Goal: Task Accomplishment & Management: Use online tool/utility

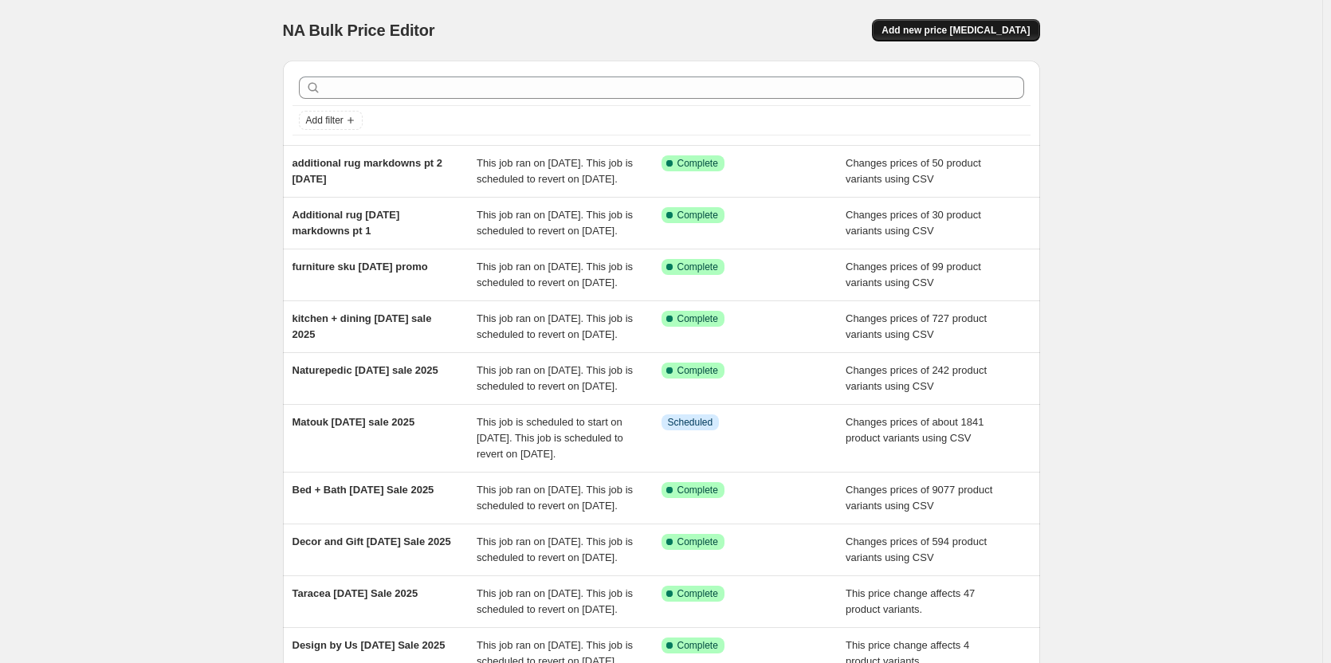
click at [937, 31] on span "Add new price [MEDICAL_DATA]" at bounding box center [956, 30] width 148 height 13
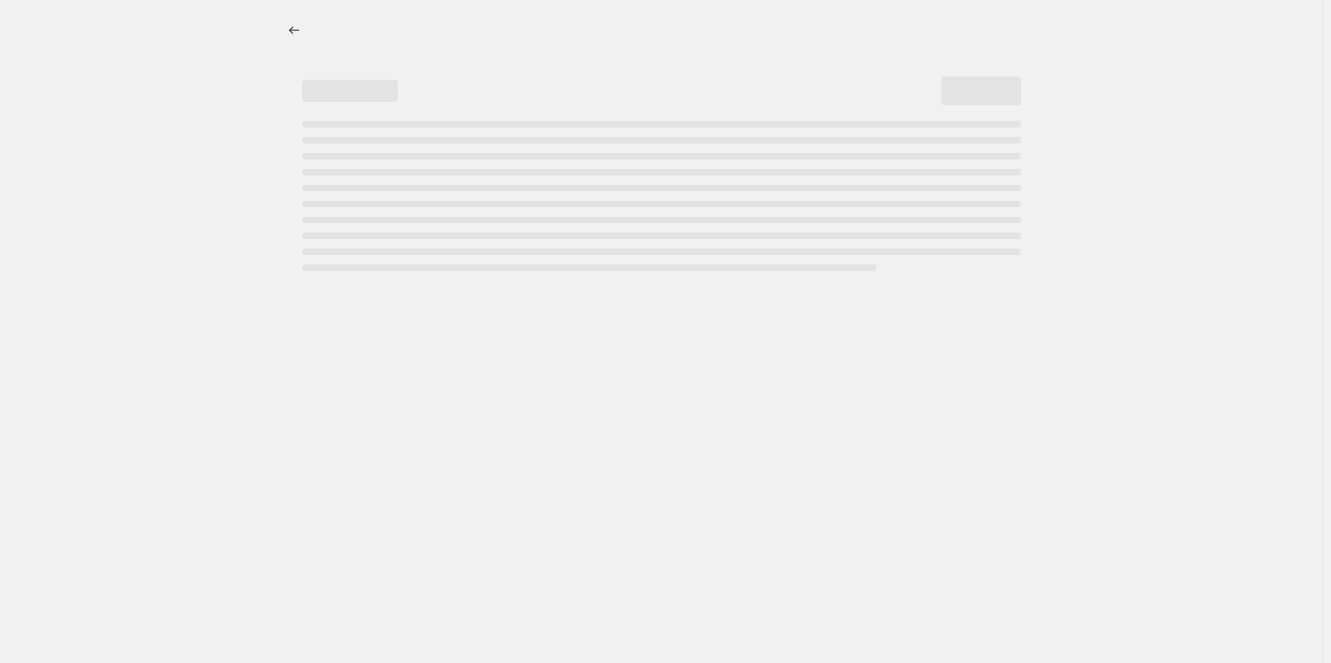
select select "percentage"
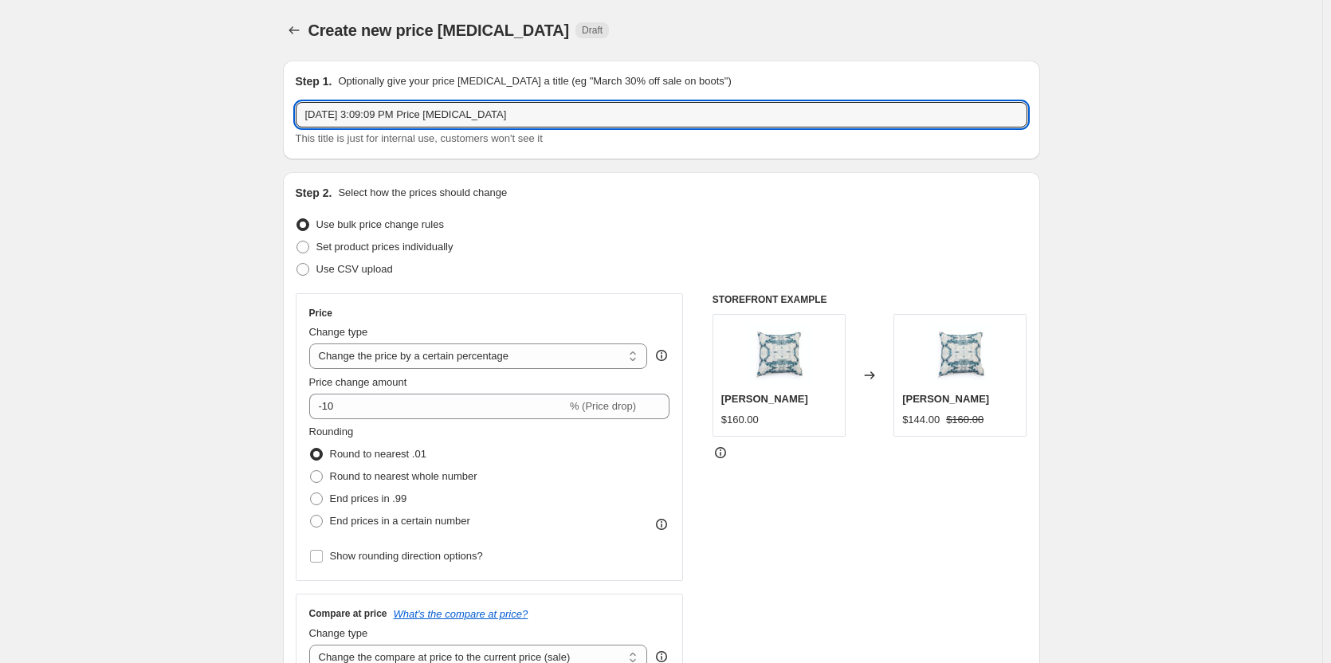
drag, startPoint x: 553, startPoint y: 116, endPoint x: 222, endPoint y: 100, distance: 332.0
type input "Addt rug [DATE] promo"
click at [316, 246] on label "Set product prices individually" at bounding box center [375, 247] width 158 height 22
click at [297, 242] on input "Set product prices individually" at bounding box center [297, 241] width 1 height 1
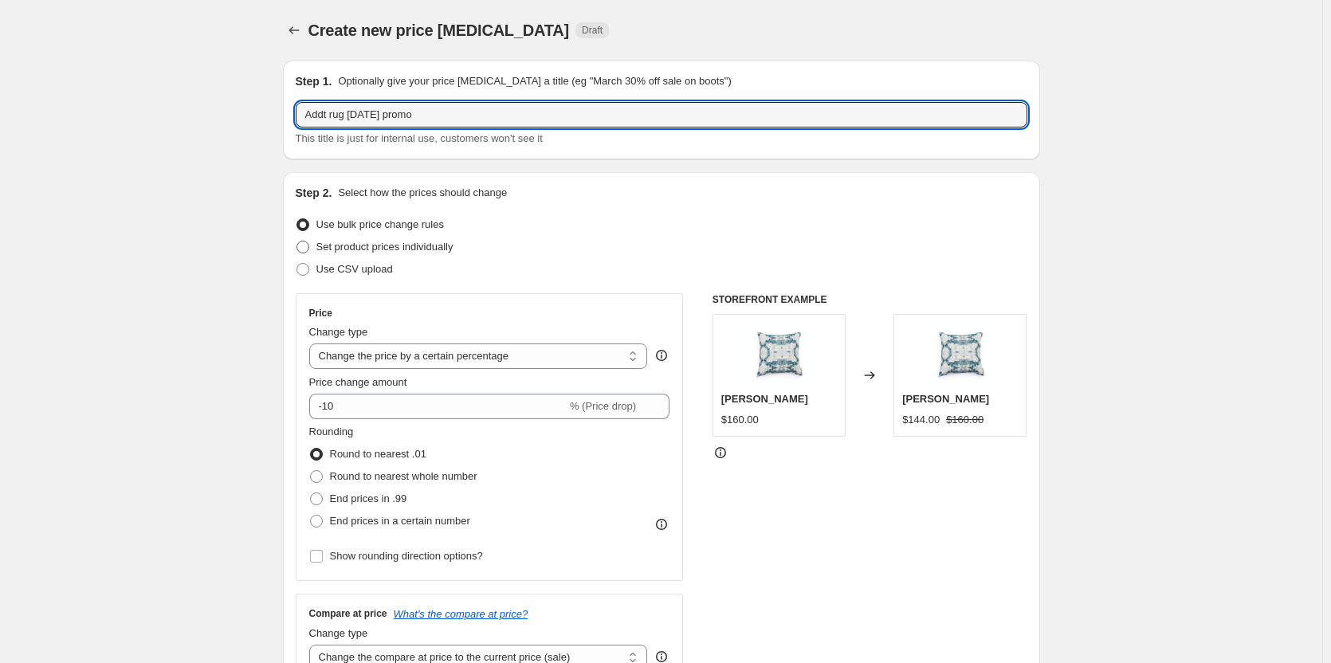
radio input "true"
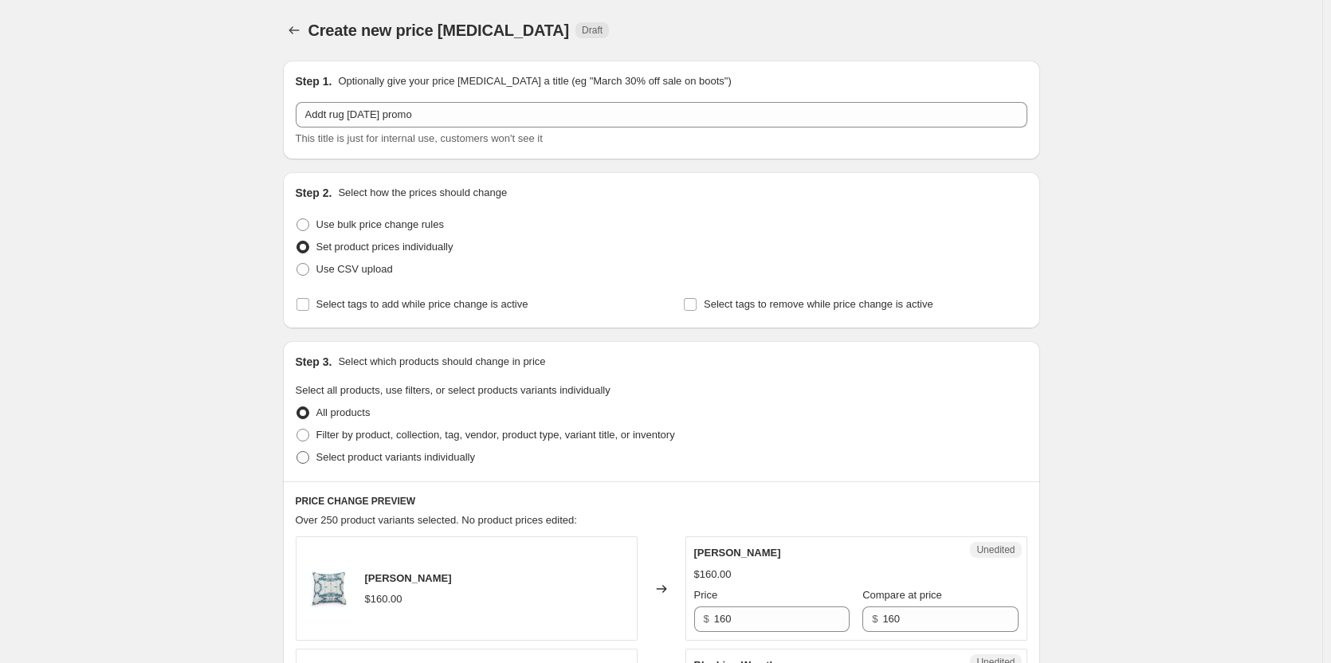
click at [309, 458] on span at bounding box center [303, 457] width 13 height 13
click at [297, 452] on input "Select product variants individually" at bounding box center [297, 451] width 1 height 1
radio input "true"
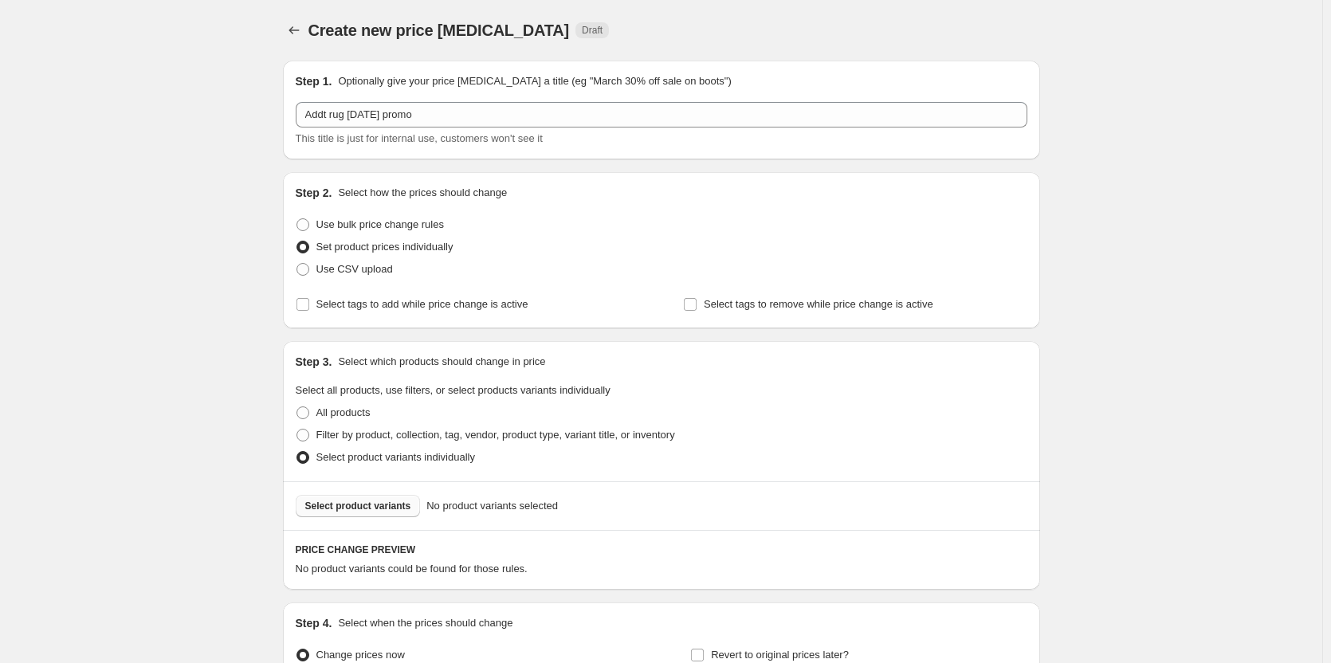
click at [321, 501] on span "Select product variants" at bounding box center [358, 506] width 106 height 13
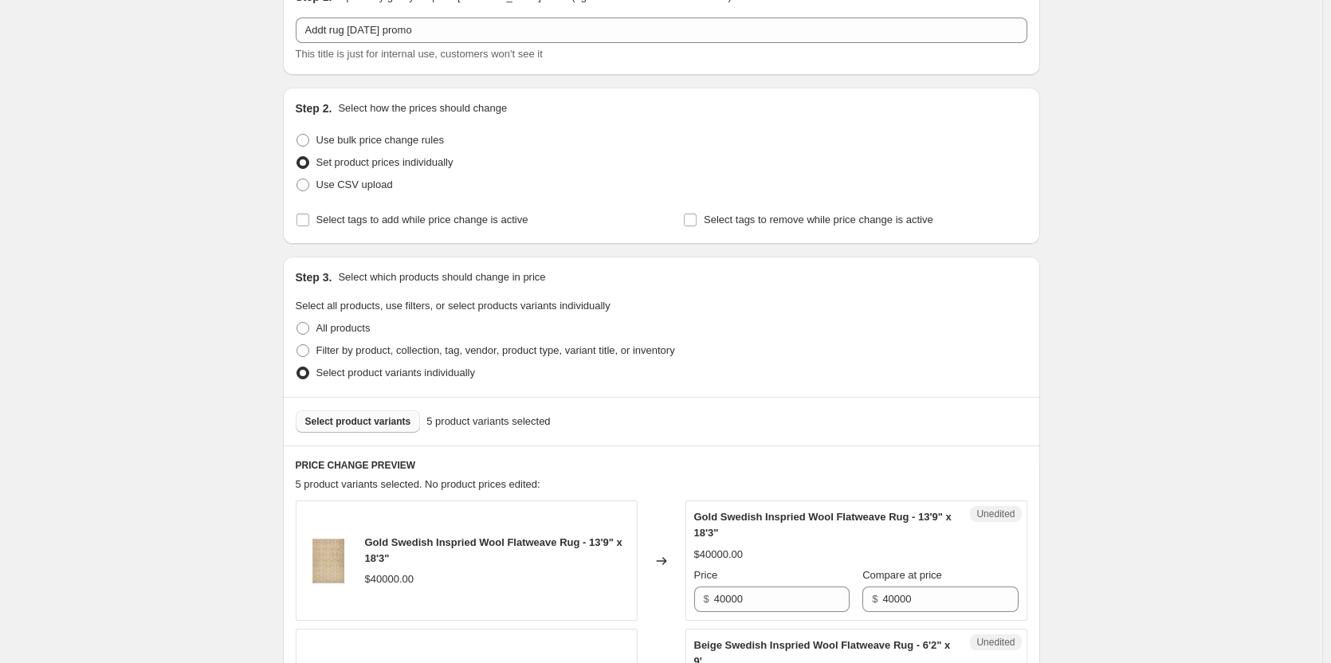
scroll to position [399, 0]
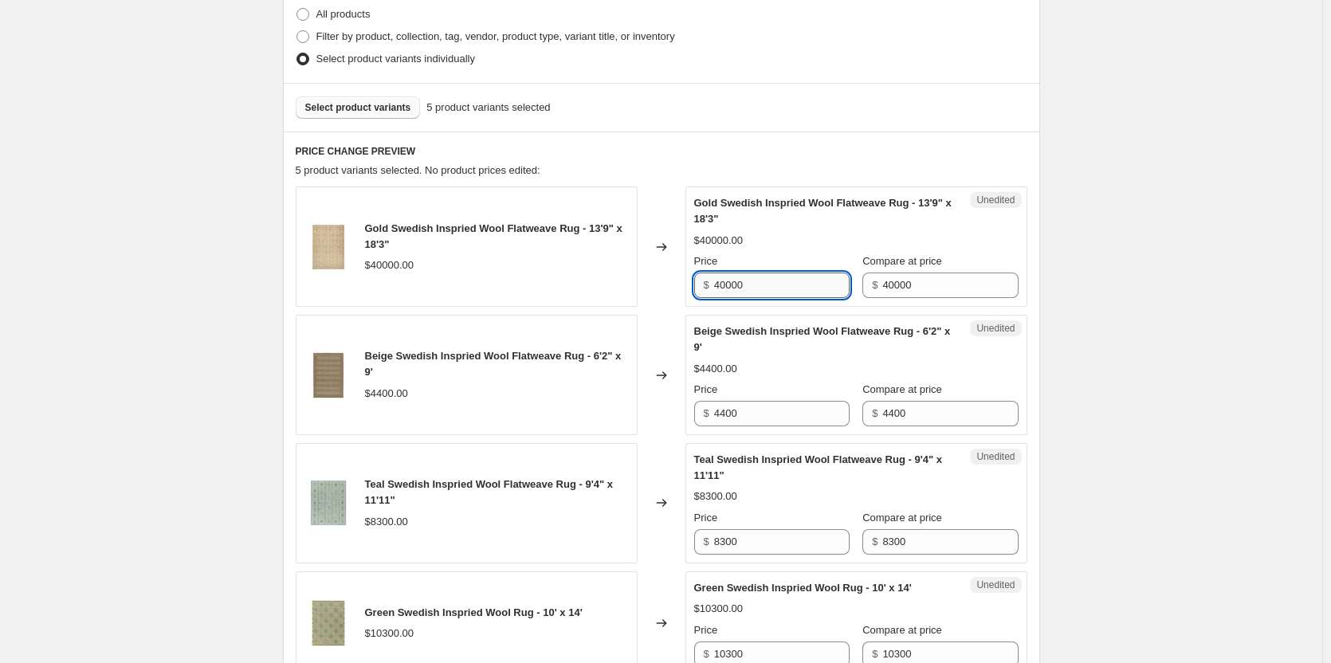
click at [745, 284] on input "40000" at bounding box center [782, 286] width 136 height 26
drag, startPoint x: 745, startPoint y: 284, endPoint x: 707, endPoint y: 280, distance: 38.5
click at [707, 280] on div "$ 40000" at bounding box center [771, 286] width 155 height 26
type input "32000"
click at [675, 412] on div "Changed to" at bounding box center [662, 375] width 48 height 120
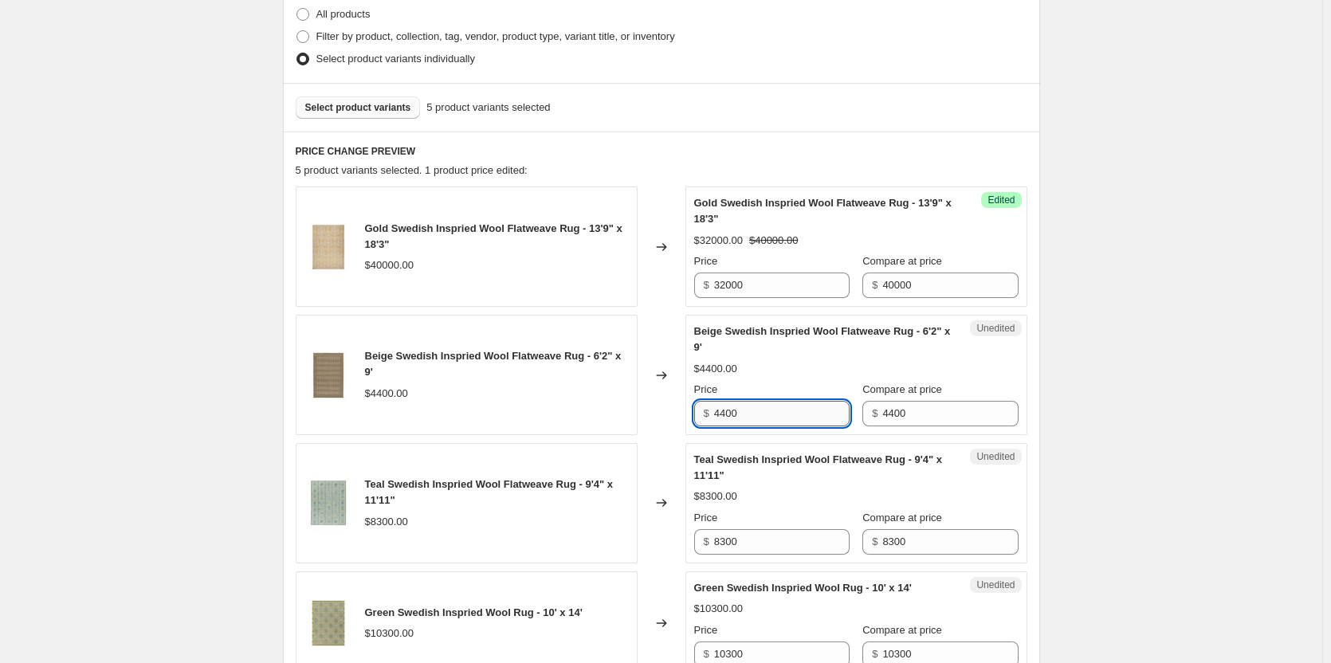
drag, startPoint x: 744, startPoint y: 412, endPoint x: 718, endPoint y: 411, distance: 25.5
click at [718, 411] on input "4400" at bounding box center [782, 414] width 136 height 26
type input "3520"
click at [758, 531] on input "8300" at bounding box center [782, 542] width 136 height 26
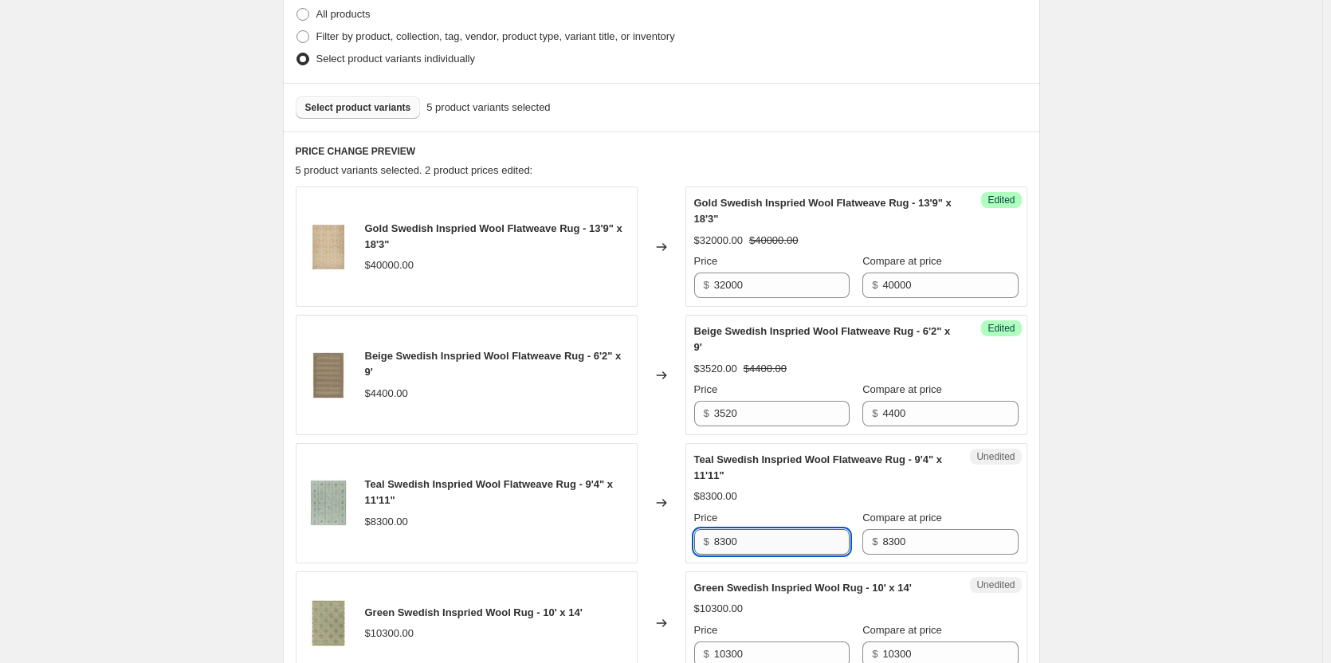
click at [758, 531] on input "8300" at bounding box center [782, 542] width 136 height 26
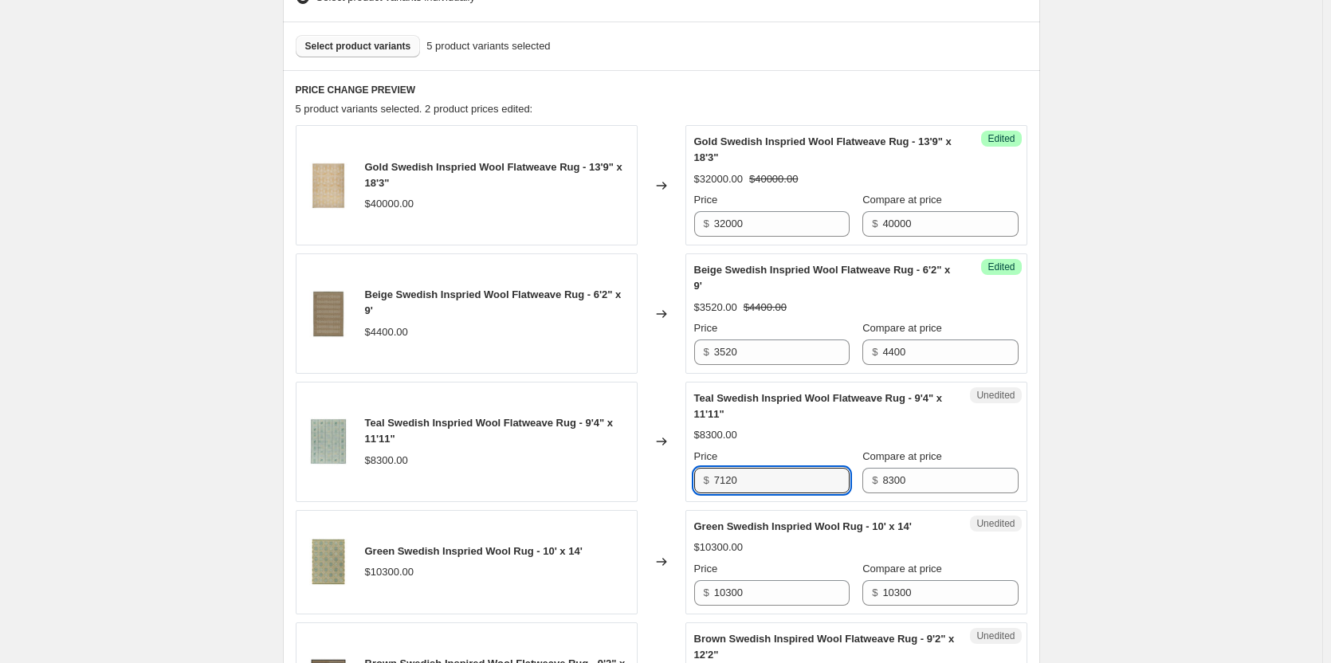
scroll to position [478, 0]
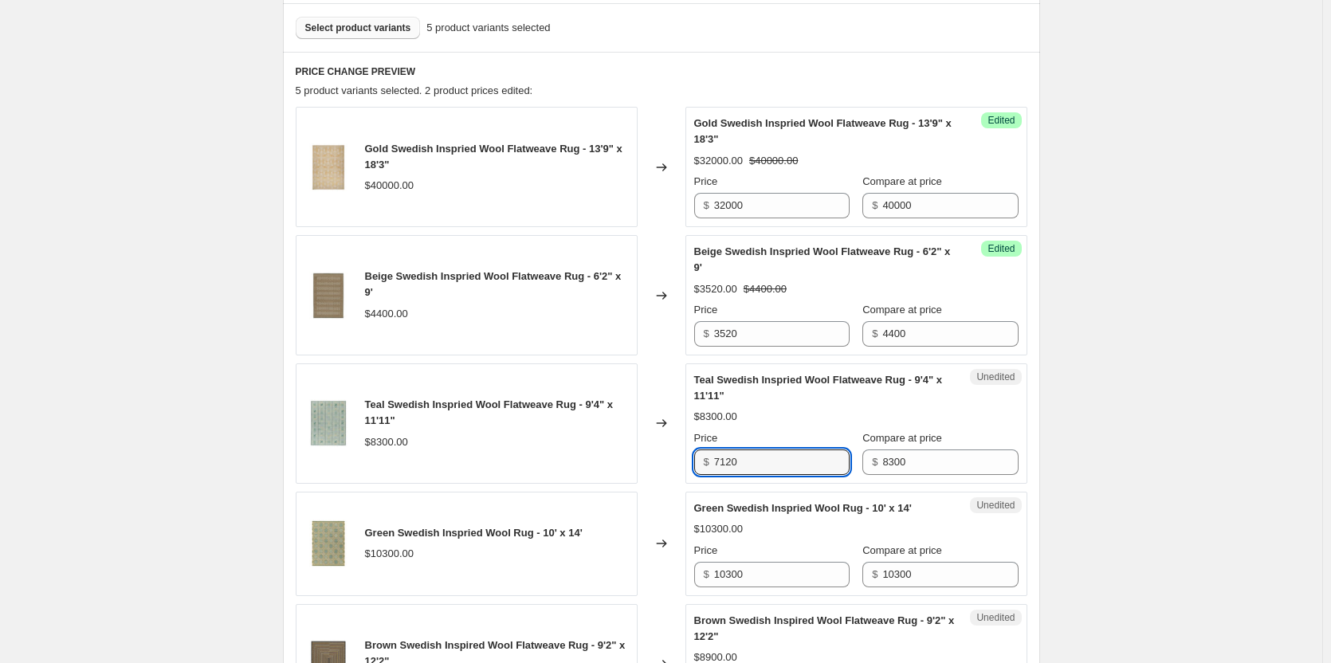
type input "7120"
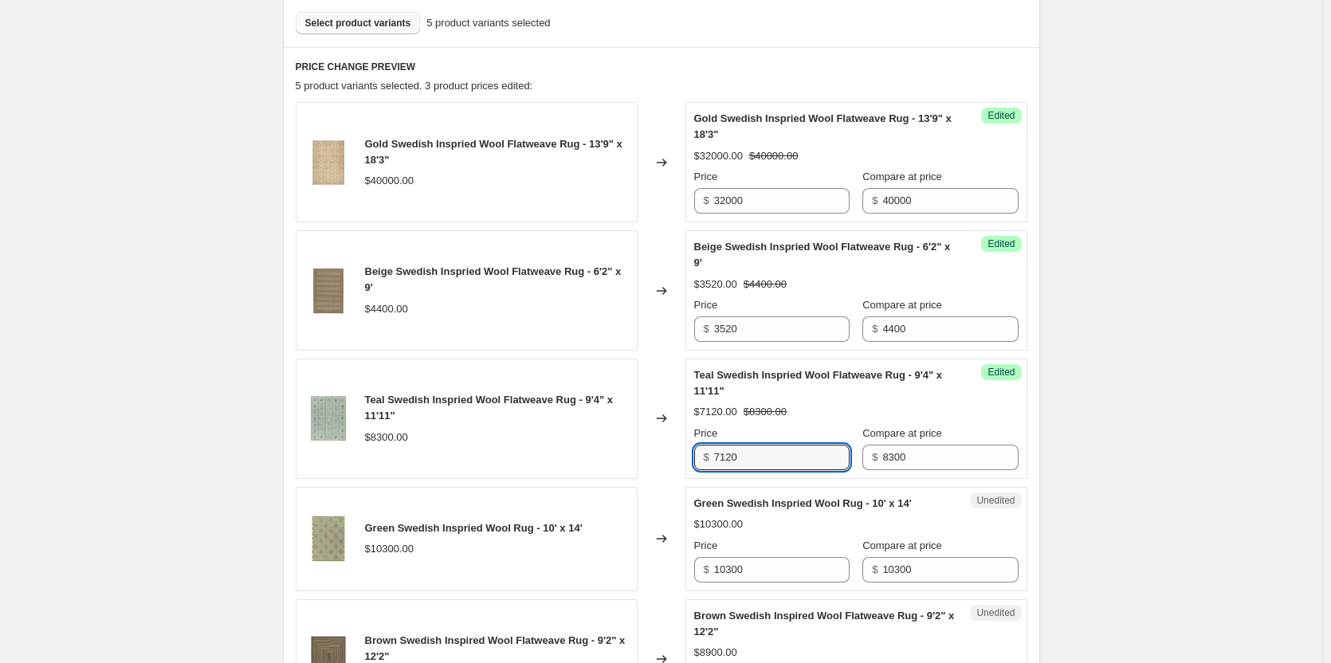
scroll to position [558, 0]
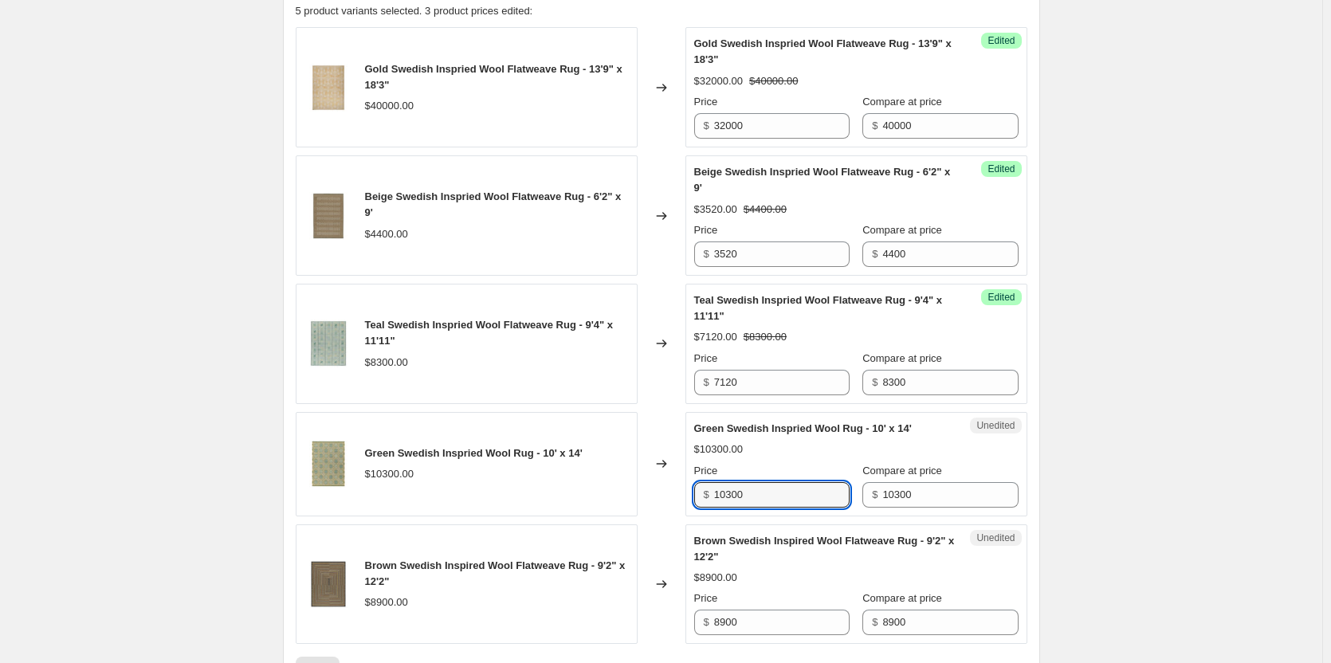
drag, startPoint x: 790, startPoint y: 497, endPoint x: 637, endPoint y: 482, distance: 153.8
click at [637, 482] on div "Green Swedish Inspried Wool Rug - 10' x 14' $10300.00 Changed to Unedited Green…" at bounding box center [662, 464] width 732 height 104
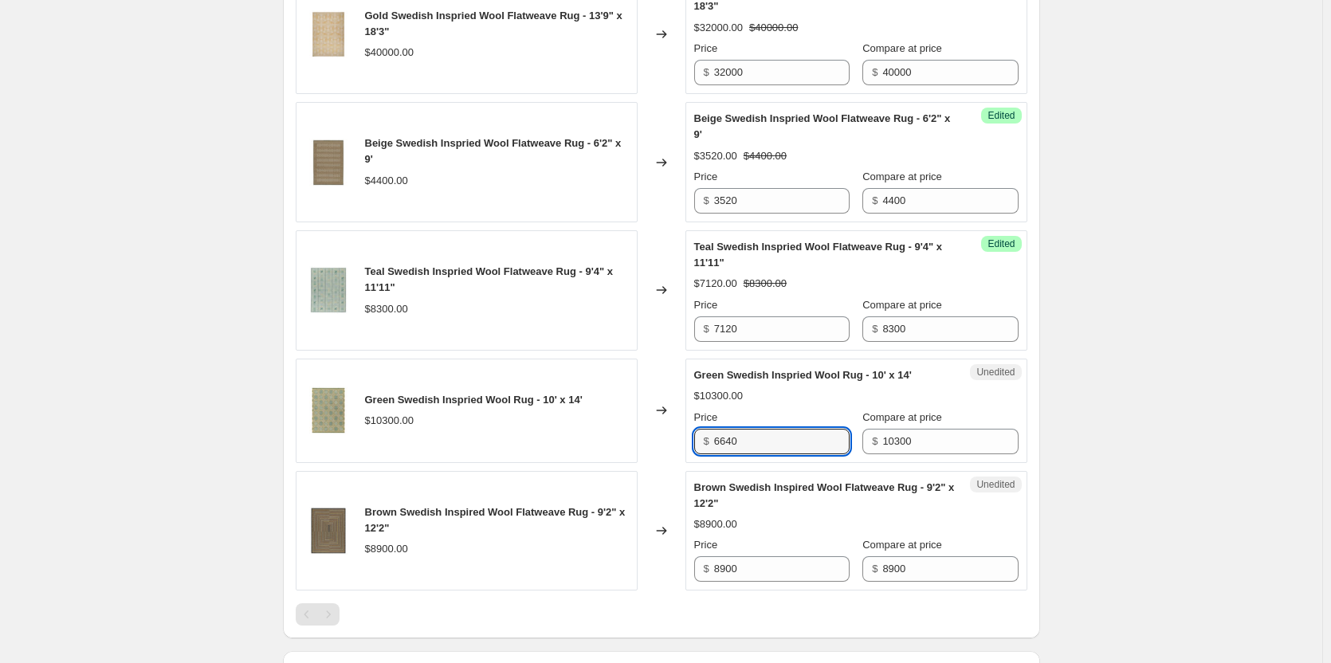
scroll to position [638, 0]
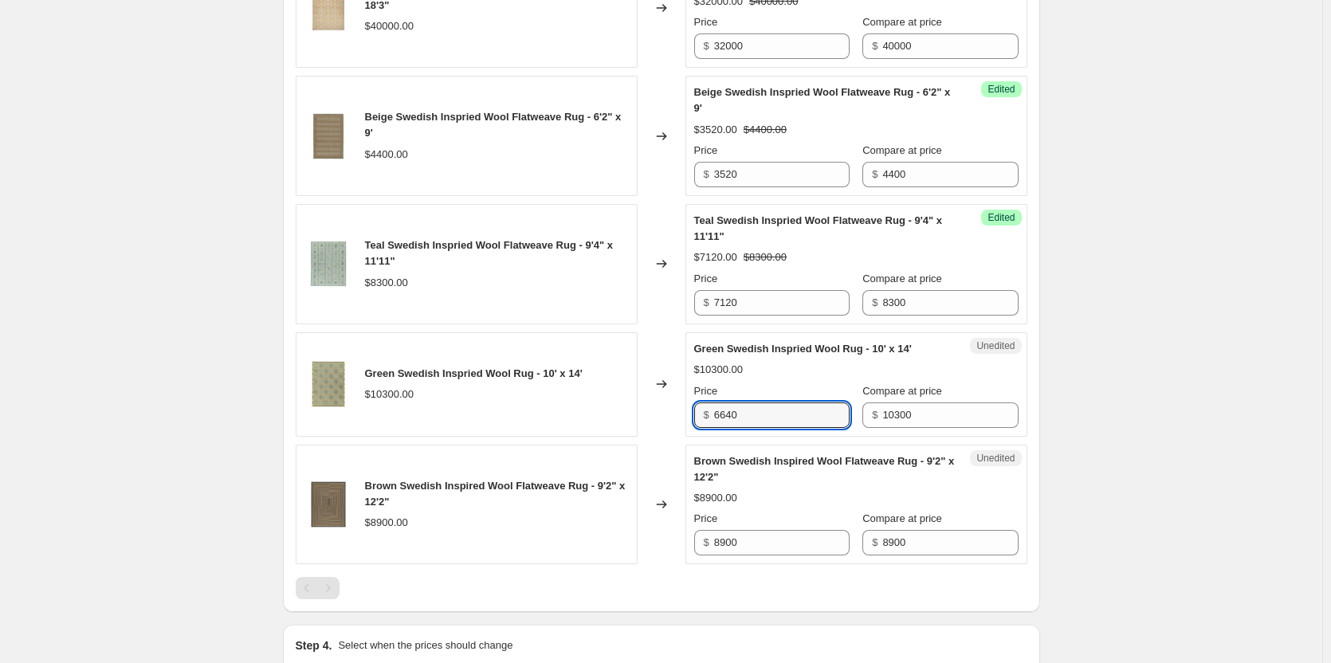
type input "6640"
click at [770, 534] on input "8900" at bounding box center [782, 543] width 136 height 26
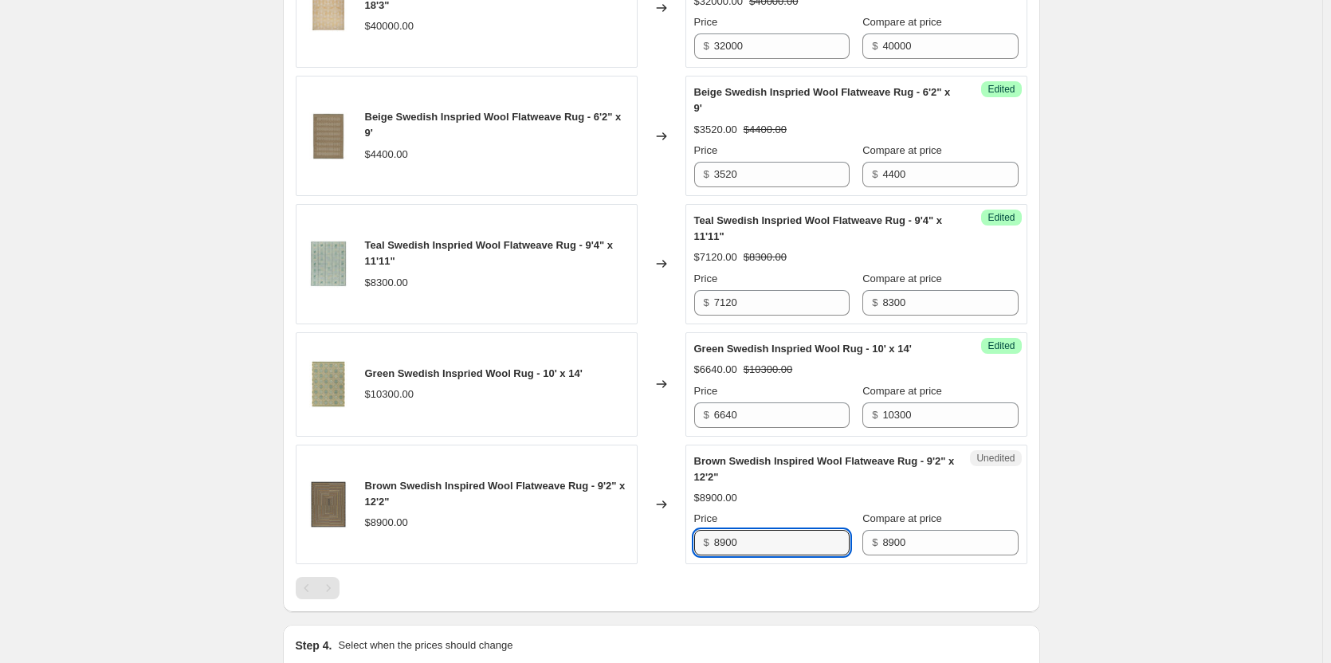
drag, startPoint x: 770, startPoint y: 534, endPoint x: 710, endPoint y: 547, distance: 61.1
click at [710, 547] on div "$ 8900" at bounding box center [771, 543] width 155 height 26
type input "6240"
click at [159, 489] on div "Create new price [MEDICAL_DATA]. This page is ready Create new price [MEDICAL_D…" at bounding box center [661, 110] width 1323 height 1497
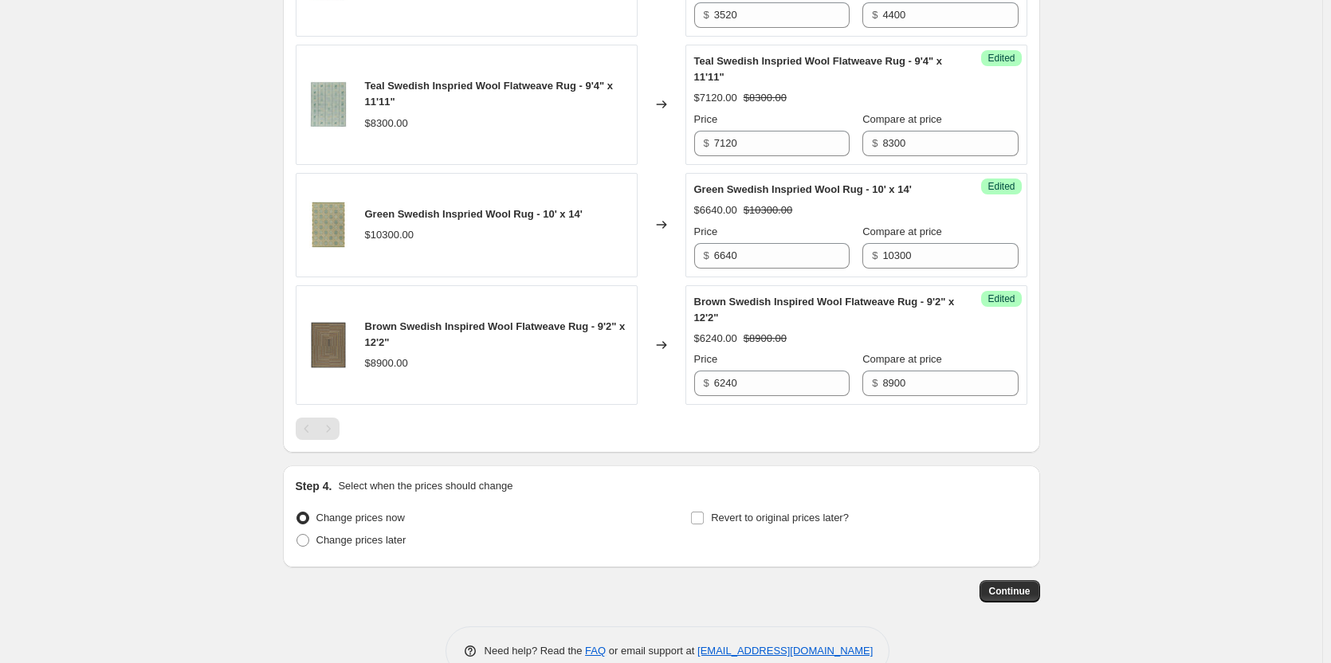
scroll to position [834, 0]
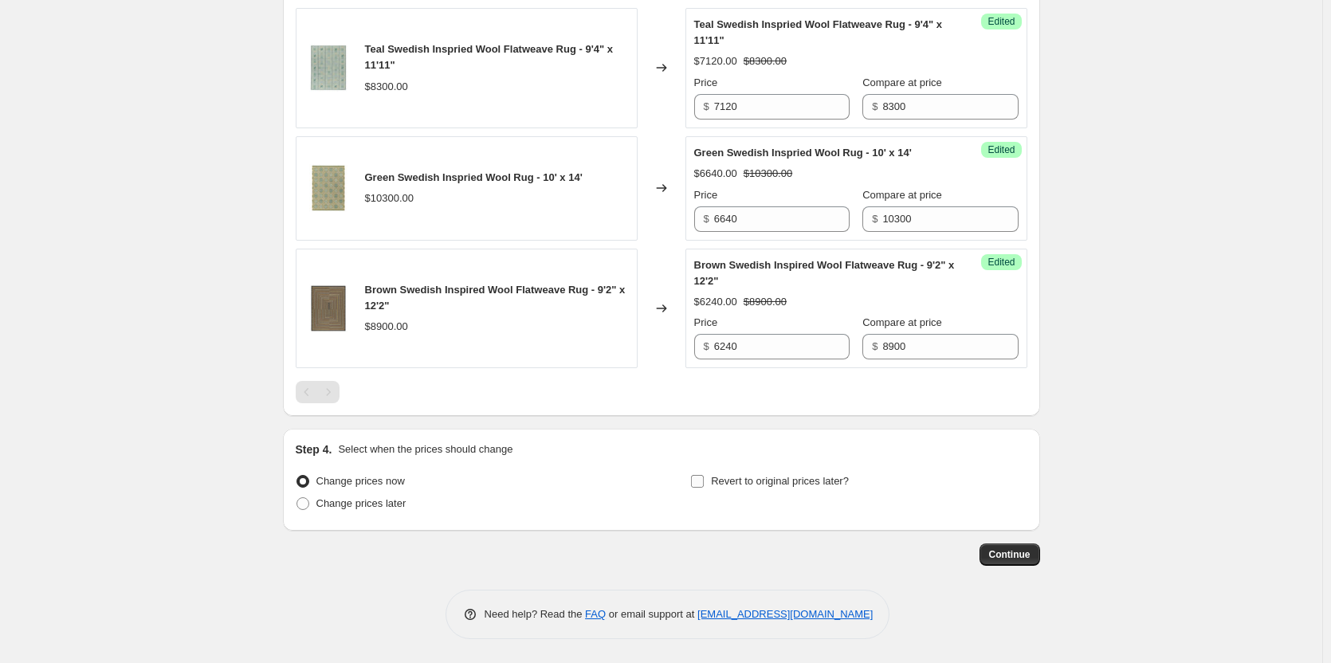
click at [710, 478] on label "Revert to original prices later?" at bounding box center [769, 481] width 159 height 22
click at [704, 478] on input "Revert to original prices later?" at bounding box center [697, 481] width 13 height 13
checkbox input "true"
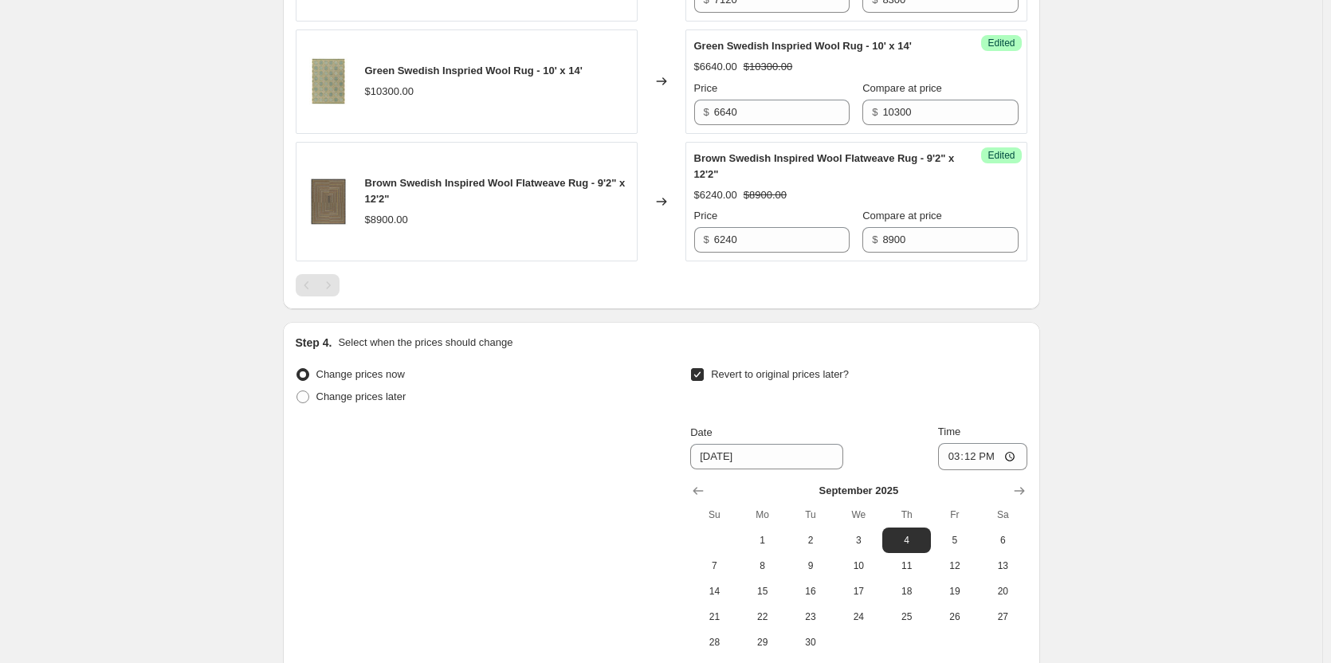
scroll to position [993, 0]
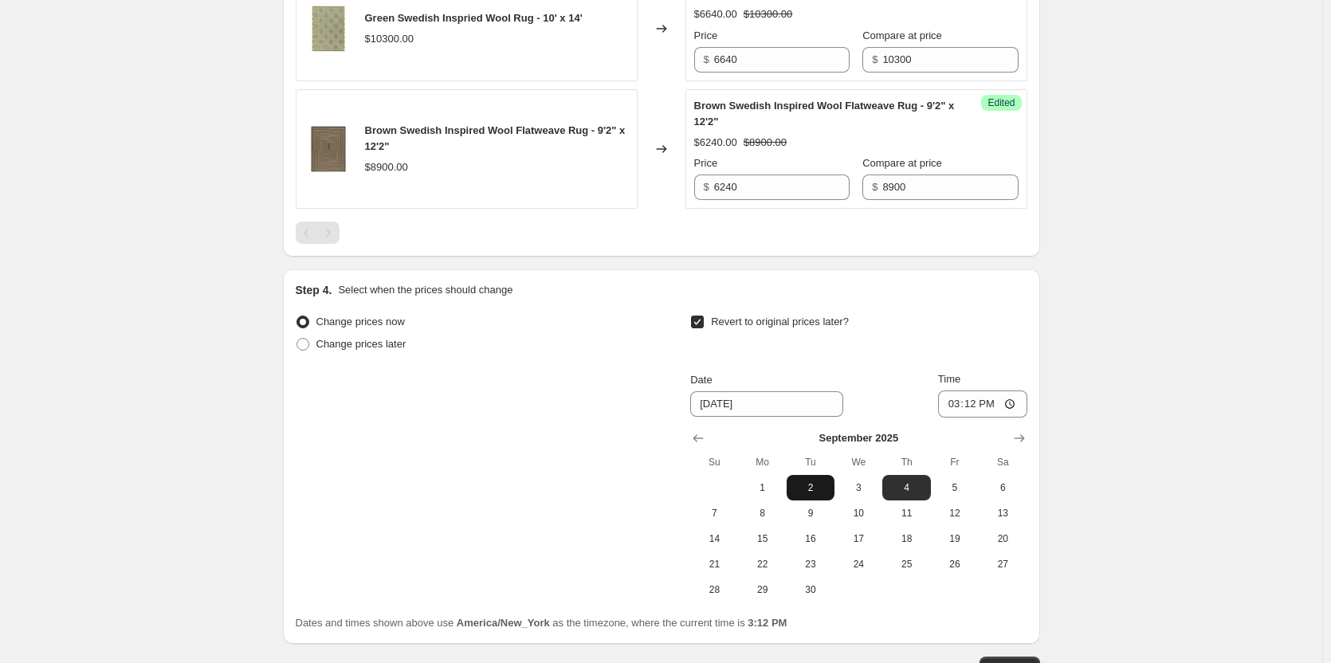
click at [816, 490] on span "2" at bounding box center [810, 488] width 35 height 13
type input "[DATE]"
click at [956, 409] on input "15:12" at bounding box center [982, 404] width 89 height 27
type input "23:59"
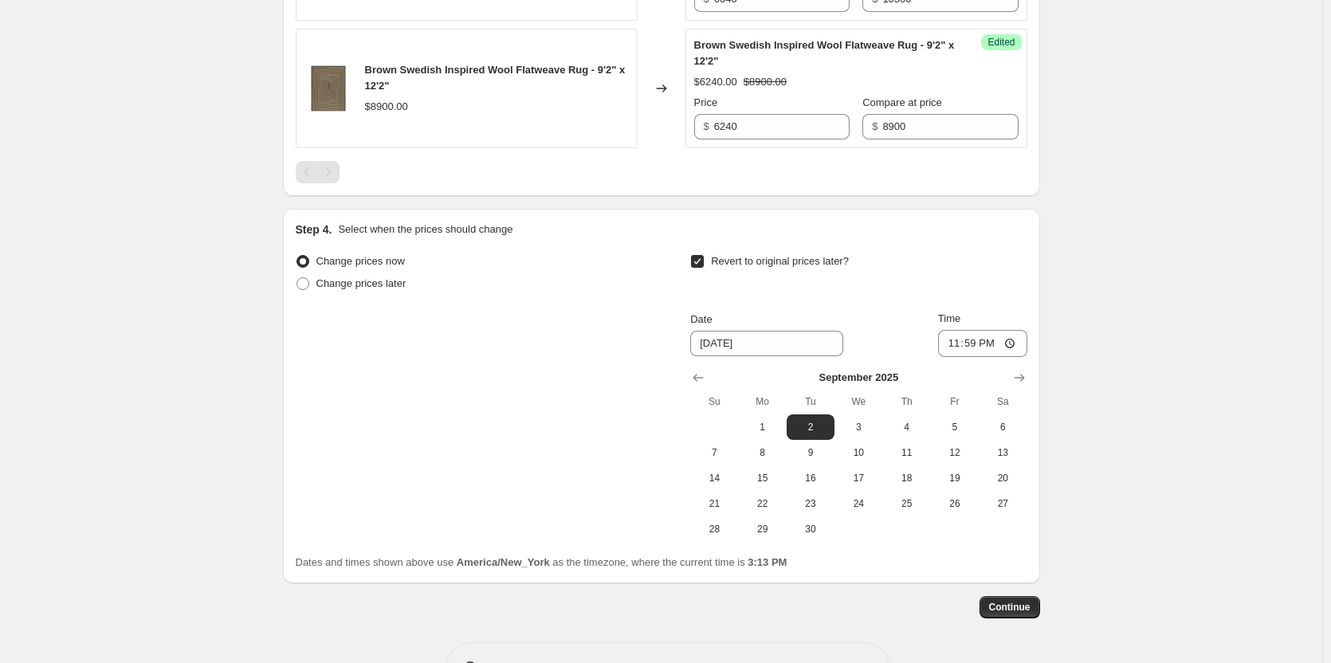
scroll to position [1107, 0]
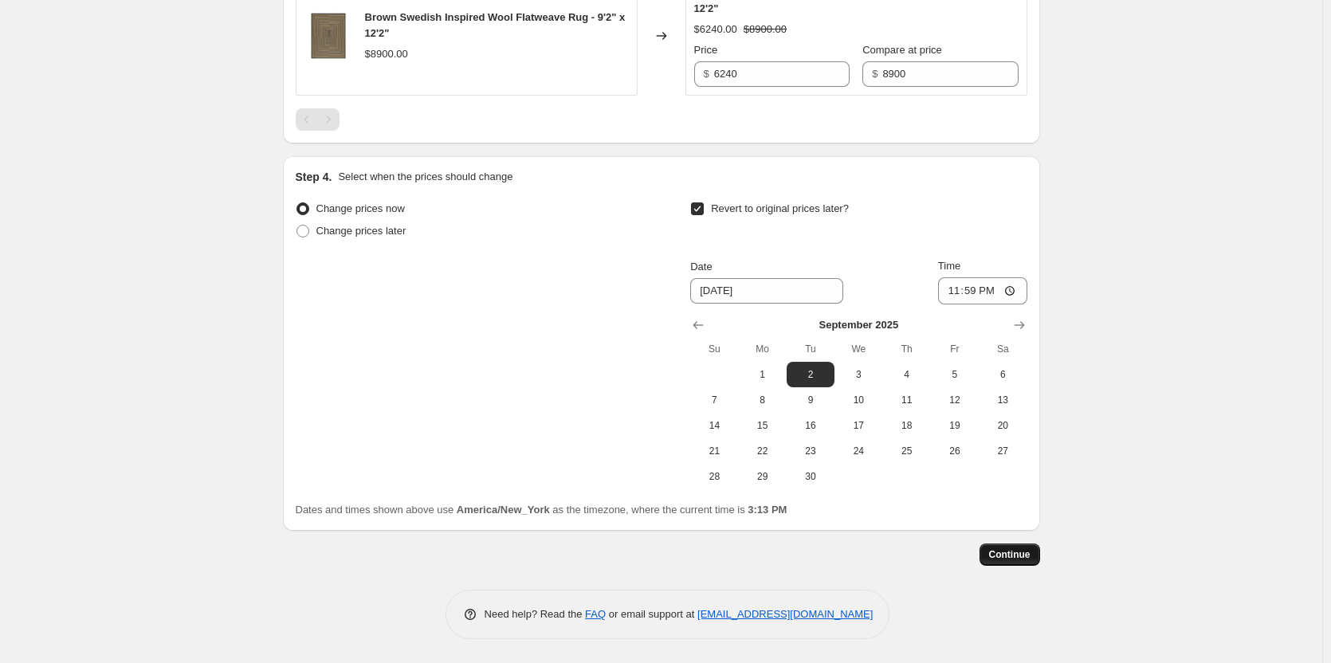
click at [1021, 552] on span "Continue" at bounding box center [1009, 554] width 41 height 13
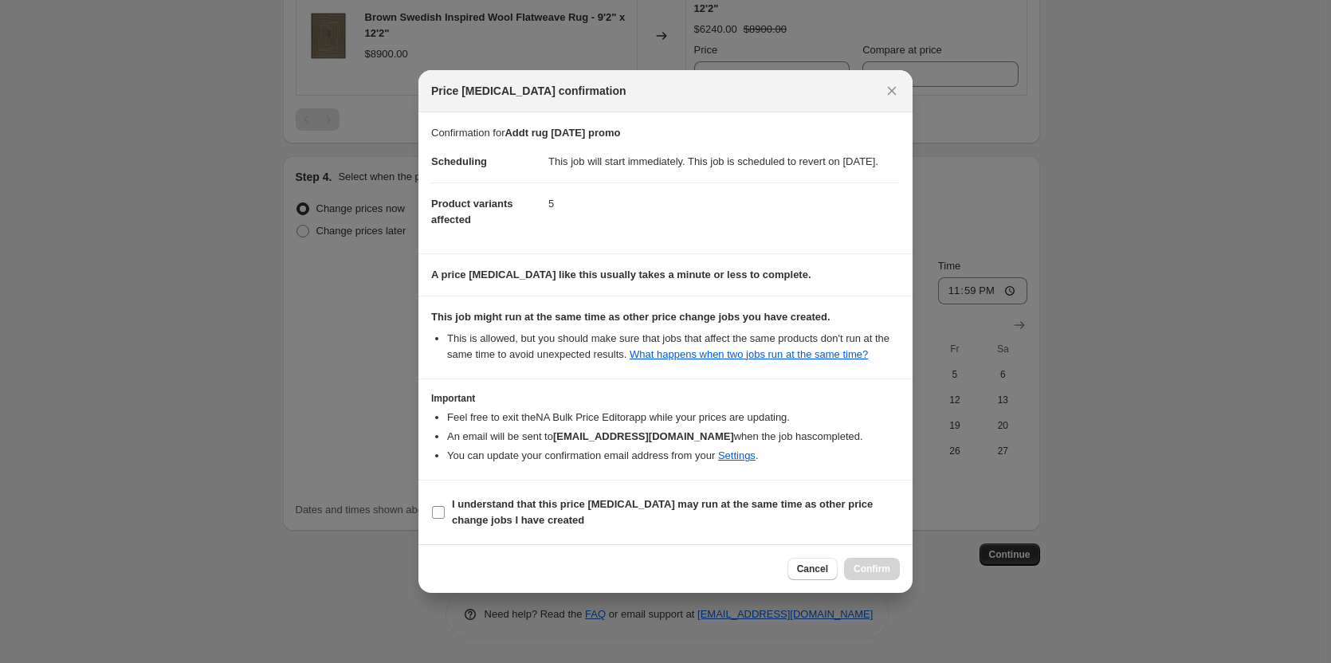
click at [577, 523] on span "I understand that this price [MEDICAL_DATA] may run at the same time as other p…" at bounding box center [676, 513] width 448 height 32
click at [445, 519] on input "I understand that this price [MEDICAL_DATA] may run at the same time as other p…" at bounding box center [438, 512] width 13 height 13
checkbox input "true"
click at [865, 576] on span "Confirm" at bounding box center [872, 569] width 37 height 13
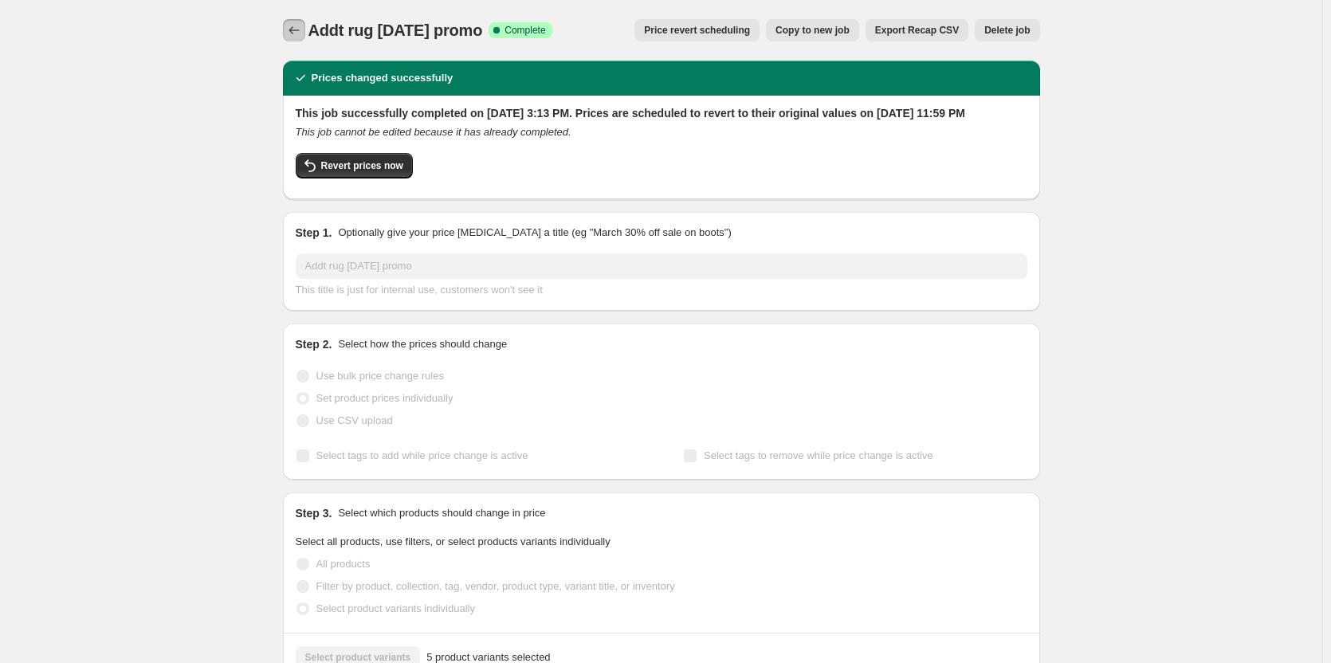
click at [298, 33] on icon "Price change jobs" at bounding box center [294, 30] width 16 height 16
